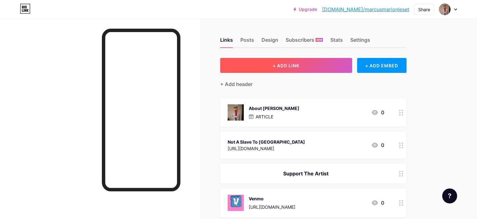
click at [311, 64] on button "+ ADD LINK" at bounding box center [286, 65] width 132 height 15
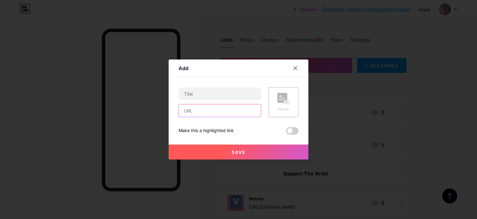
click at [232, 109] on input "text" at bounding box center [220, 110] width 82 height 12
paste input "[URL][DOMAIN_NAME]"
drag, startPoint x: 232, startPoint y: 109, endPoint x: 229, endPoint y: 93, distance: 16.7
click at [229, 104] on input "[URL][DOMAIN_NAME]" at bounding box center [220, 110] width 82 height 12
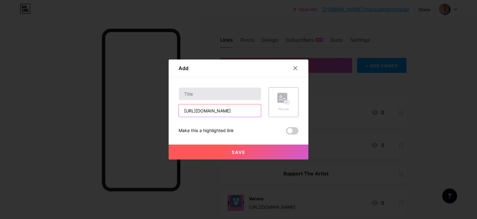
type input "[URL][DOMAIN_NAME]"
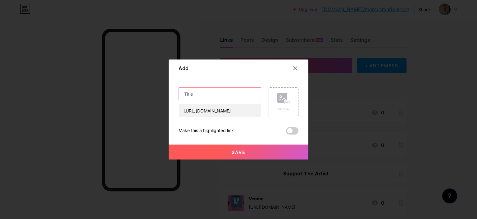
click at [228, 93] on input "text" at bounding box center [220, 93] width 82 height 12
type input "Epsilon Ultra"
click at [234, 148] on button "Save" at bounding box center [239, 151] width 140 height 15
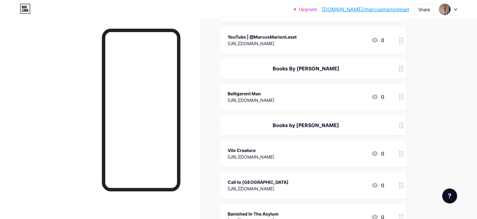
scroll to position [1428, 0]
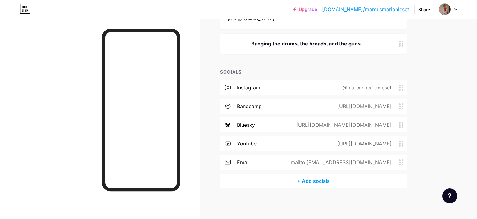
click at [325, 185] on div "+ Add socials" at bounding box center [313, 180] width 187 height 15
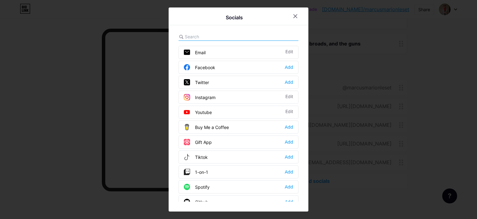
click at [216, 35] on input "text" at bounding box center [219, 36] width 69 height 7
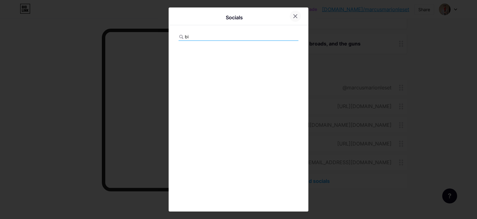
type input "bi"
click at [298, 18] on div at bounding box center [295, 16] width 11 height 11
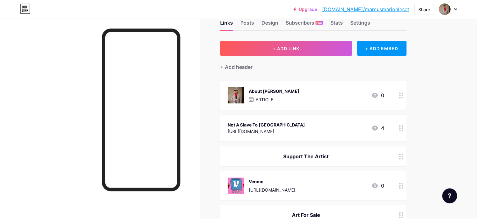
scroll to position [0, 0]
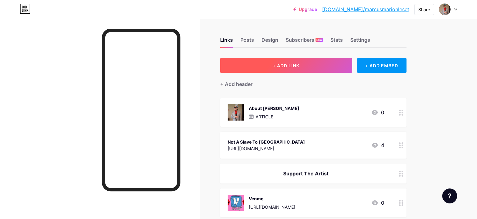
click at [292, 61] on button "+ ADD LINK" at bounding box center [286, 65] width 132 height 15
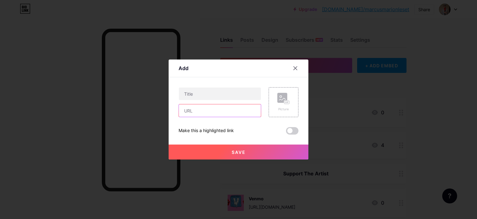
click at [228, 114] on input "text" at bounding box center [220, 110] width 82 height 12
paste input "[URL][DOMAIN_NAME]"
type input "[URL][DOMAIN_NAME]"
click at [227, 98] on input "text" at bounding box center [220, 93] width 82 height 12
type input "L"
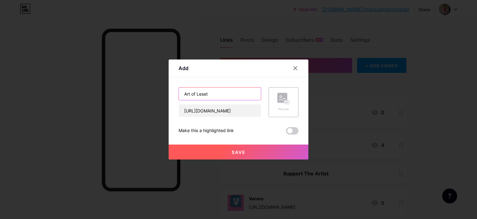
type input "Art of Leset"
click at [236, 152] on span "Save" at bounding box center [239, 151] width 14 height 5
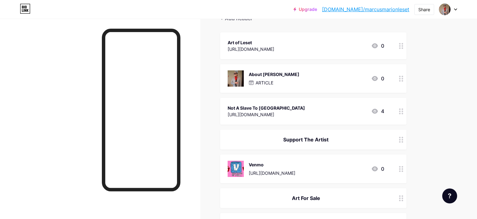
scroll to position [33, 0]
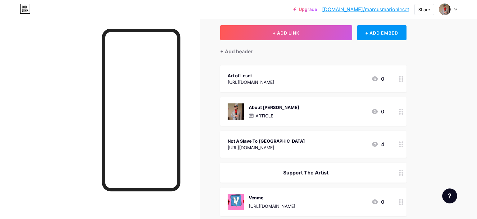
drag, startPoint x: 395, startPoint y: 80, endPoint x: 431, endPoint y: 88, distance: 36.6
drag, startPoint x: 431, startPoint y: 88, endPoint x: 416, endPoint y: 84, distance: 15.1
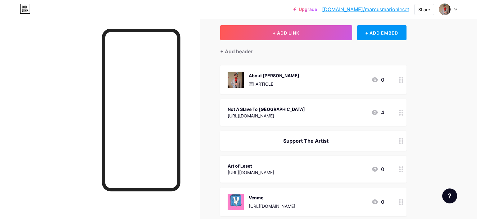
click at [399, 170] on div at bounding box center [401, 168] width 11 height 27
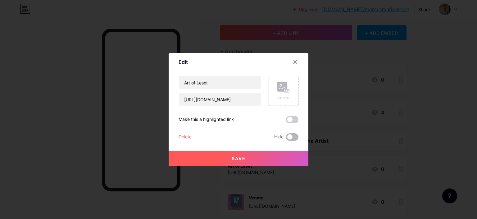
click at [293, 139] on span at bounding box center [292, 136] width 12 height 7
click at [286, 138] on input "checkbox" at bounding box center [286, 138] width 0 height 0
click at [278, 154] on button "Save" at bounding box center [239, 157] width 140 height 15
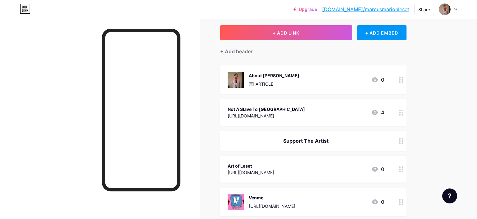
scroll to position [98, 0]
